Goal: Information Seeking & Learning: Learn about a topic

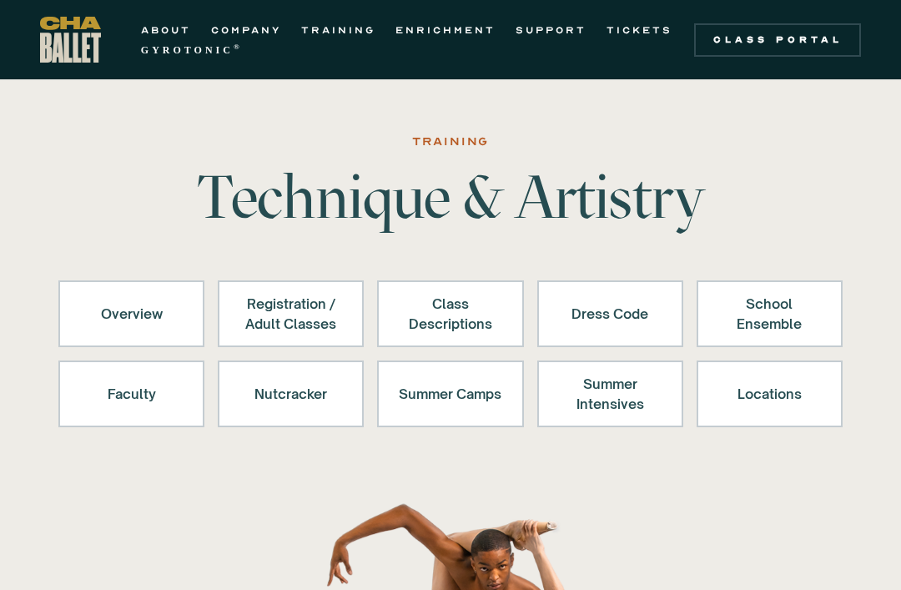
click at [299, 415] on link "Nutcracker" at bounding box center [291, 393] width 146 height 67
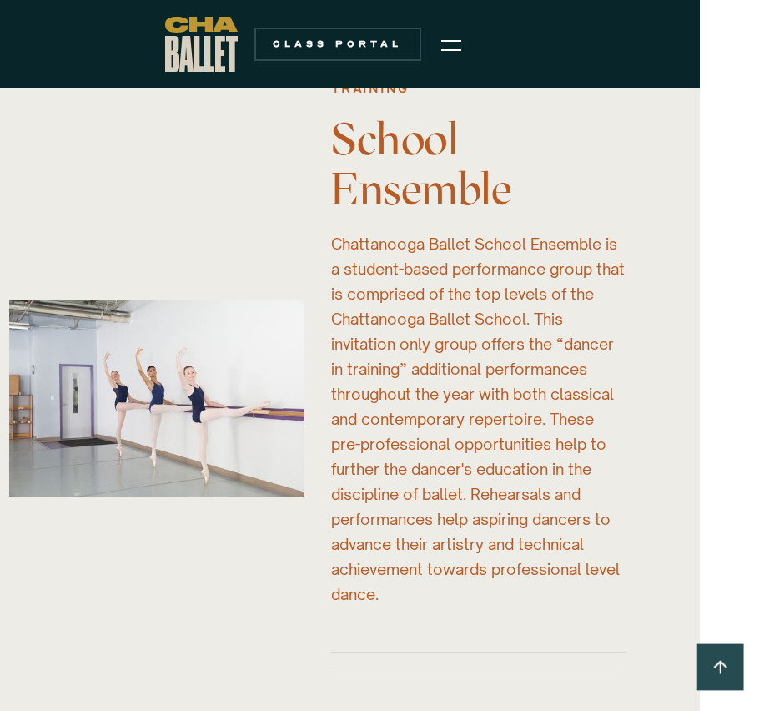
scroll to position [4792, 64]
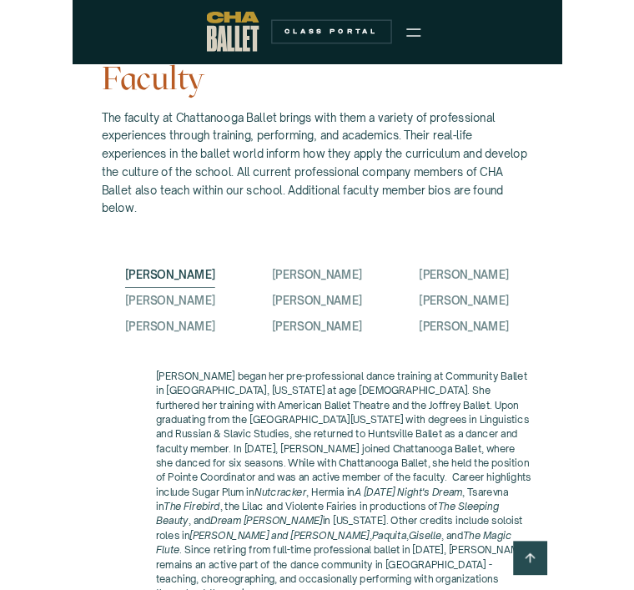
scroll to position [4810, 0]
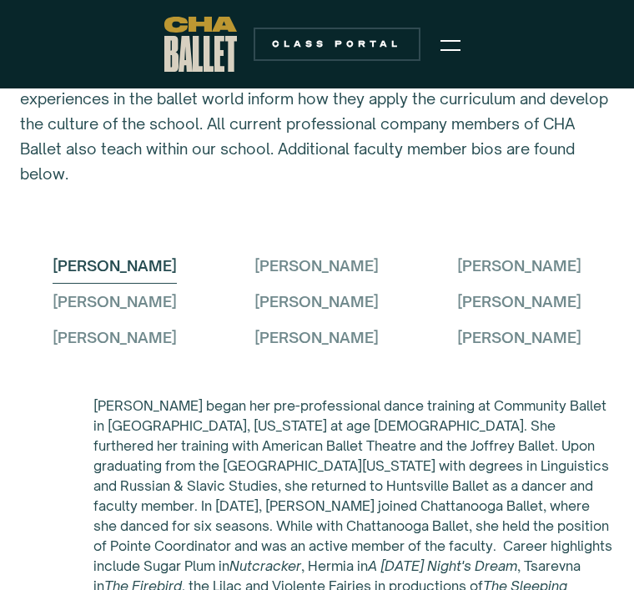
click at [290, 579] on em "The Sleeping Beauty" at bounding box center [330, 595] width 474 height 37
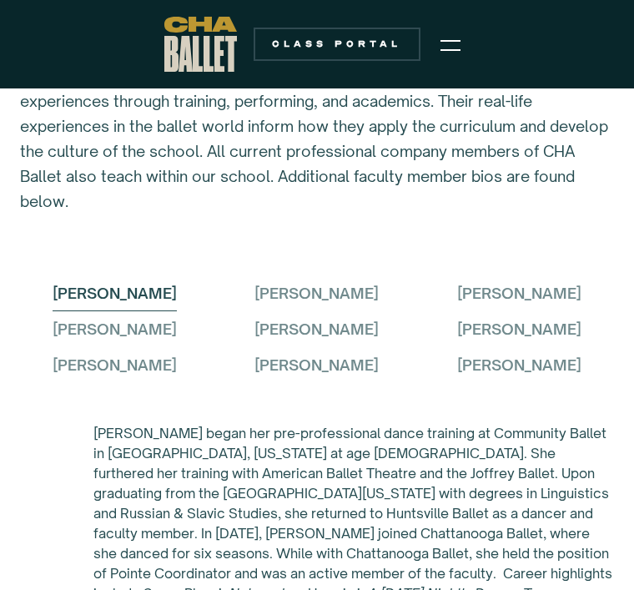
scroll to position [4774, 0]
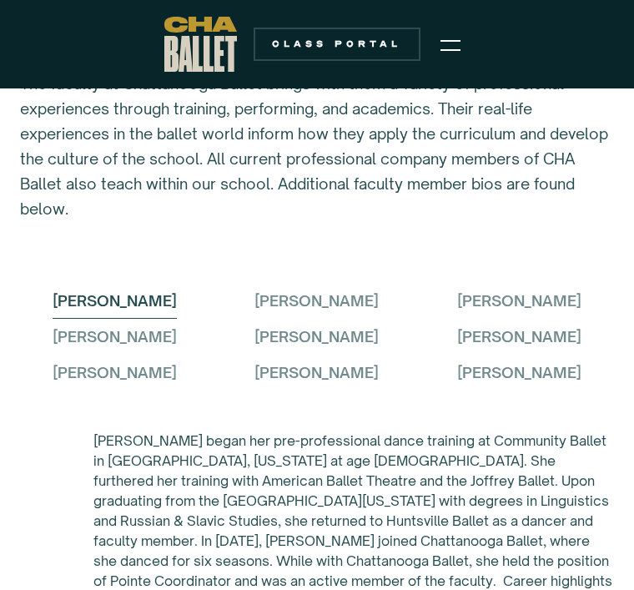
click at [289, 581] on p "[PERSON_NAME] began her pre-professional dance training at Community Ballet in …" at bounding box center [353, 591] width 520 height 320
click at [274, 581] on p "[PERSON_NAME] began her pre-professional dance training at Community Ballet in …" at bounding box center [353, 591] width 520 height 320
click at [273, 581] on p "[PERSON_NAME] began her pre-professional dance training at Community Ballet in …" at bounding box center [353, 591] width 520 height 320
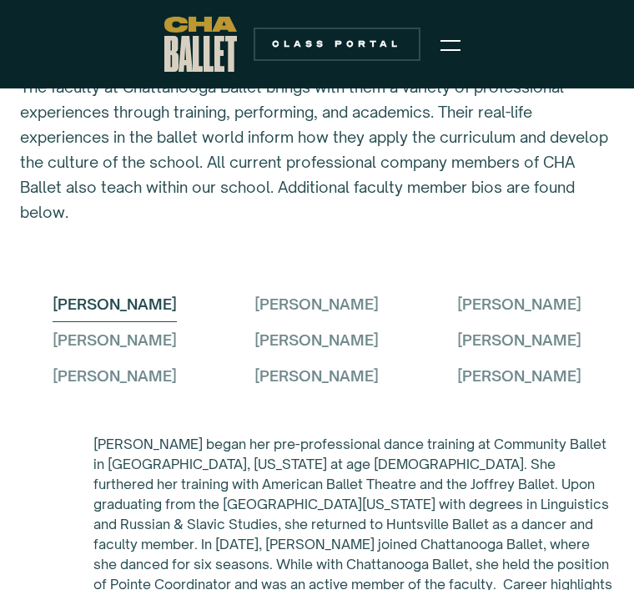
scroll to position [4773, 0]
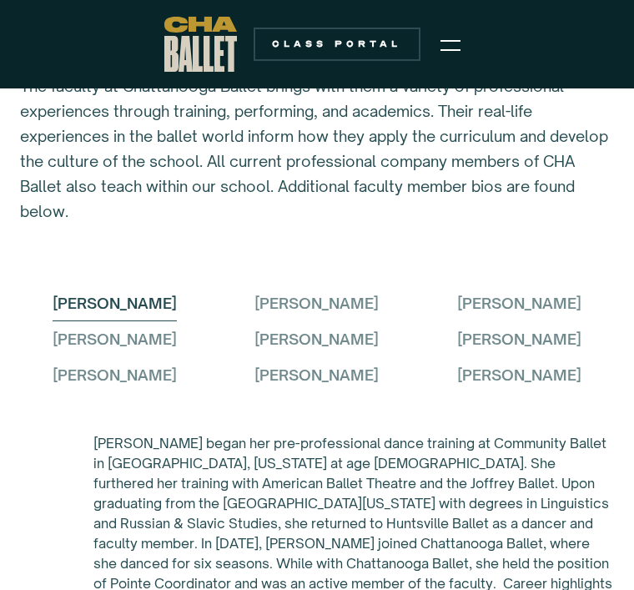
click at [277, 572] on p "[PERSON_NAME] began her pre-professional dance training at Community Ballet in …" at bounding box center [353, 593] width 520 height 320
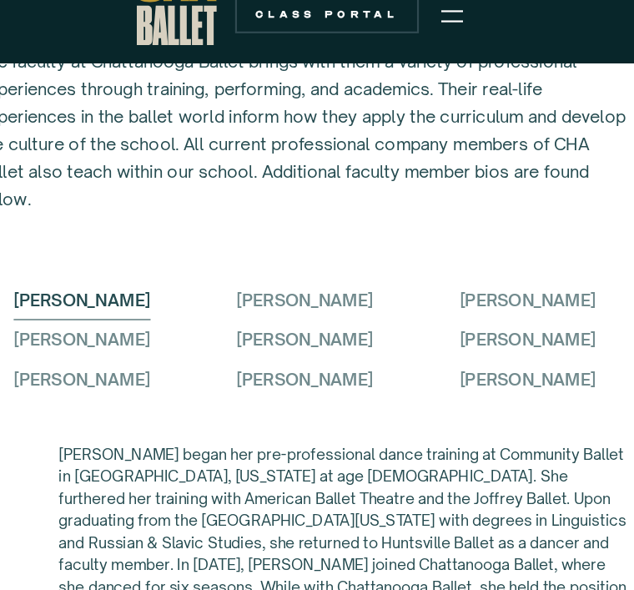
click at [324, 519] on p "[PERSON_NAME] began her pre-professional dance training at Community Ballet in …" at bounding box center [353, 593] width 520 height 320
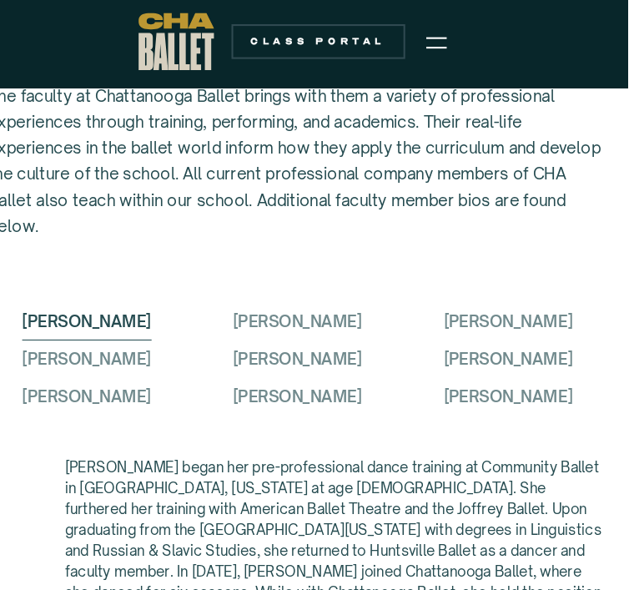
scroll to position [4763, 0]
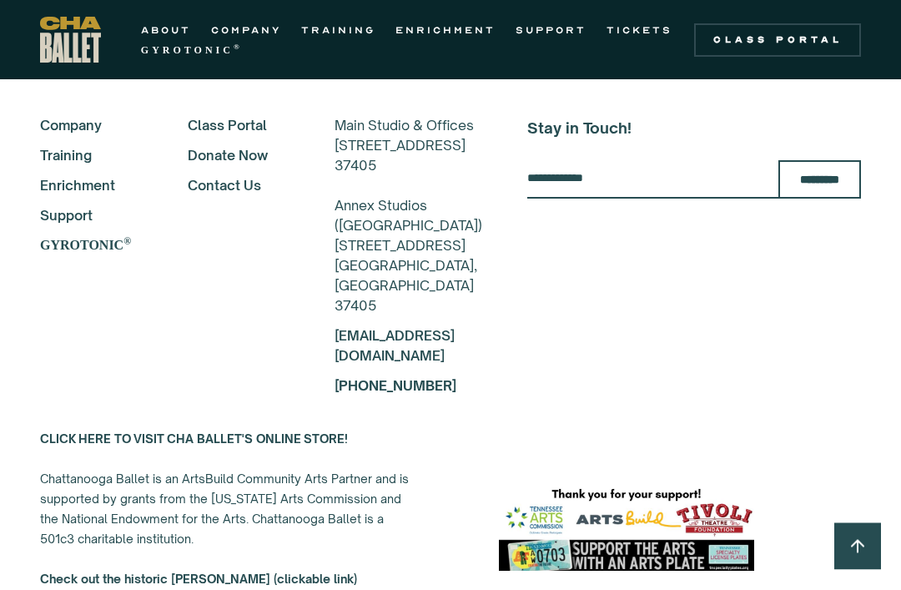
scroll to position [8847, 0]
